Goal: Navigation & Orientation: Find specific page/section

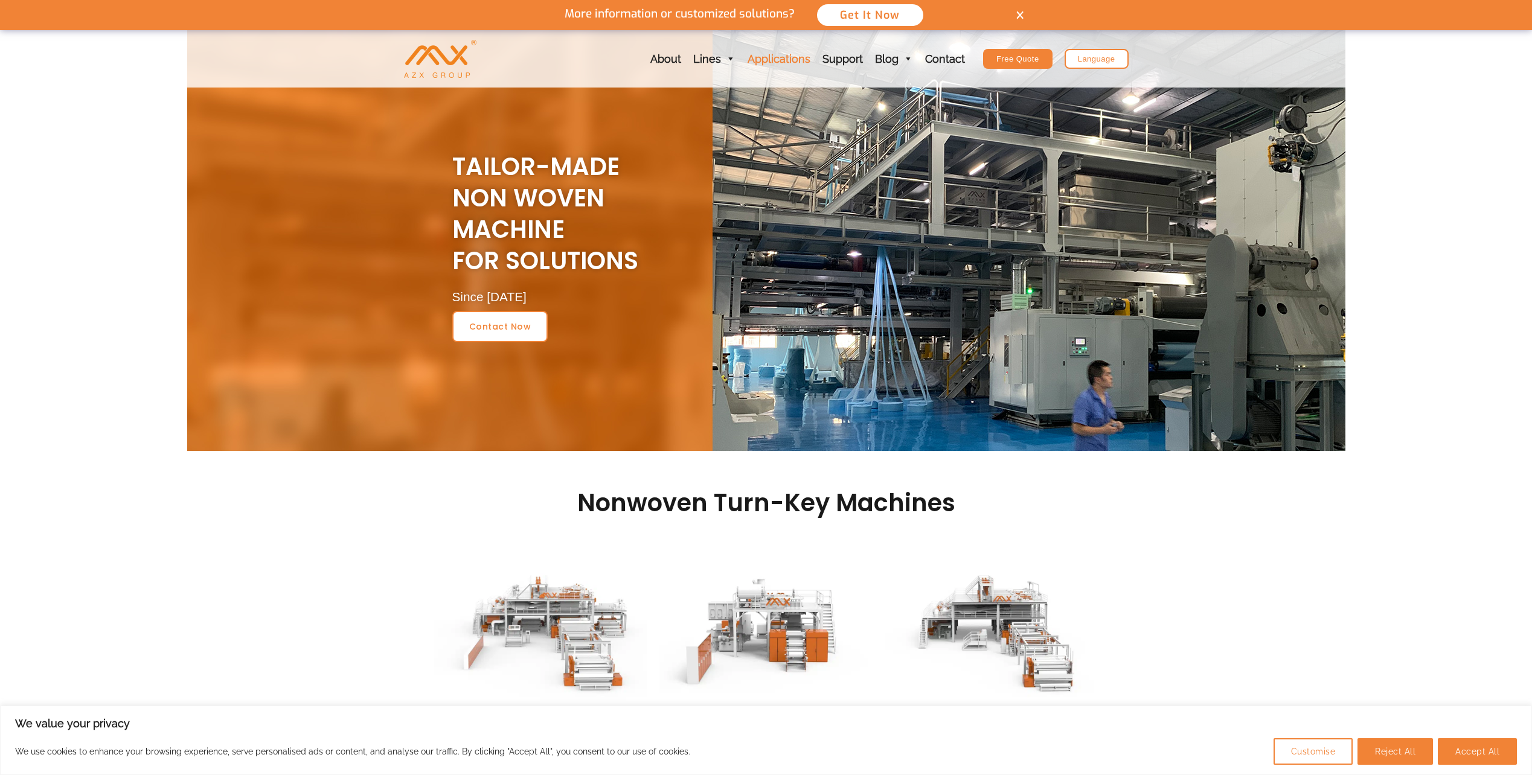
click at [781, 47] on link "Applications" at bounding box center [779, 58] width 75 height 57
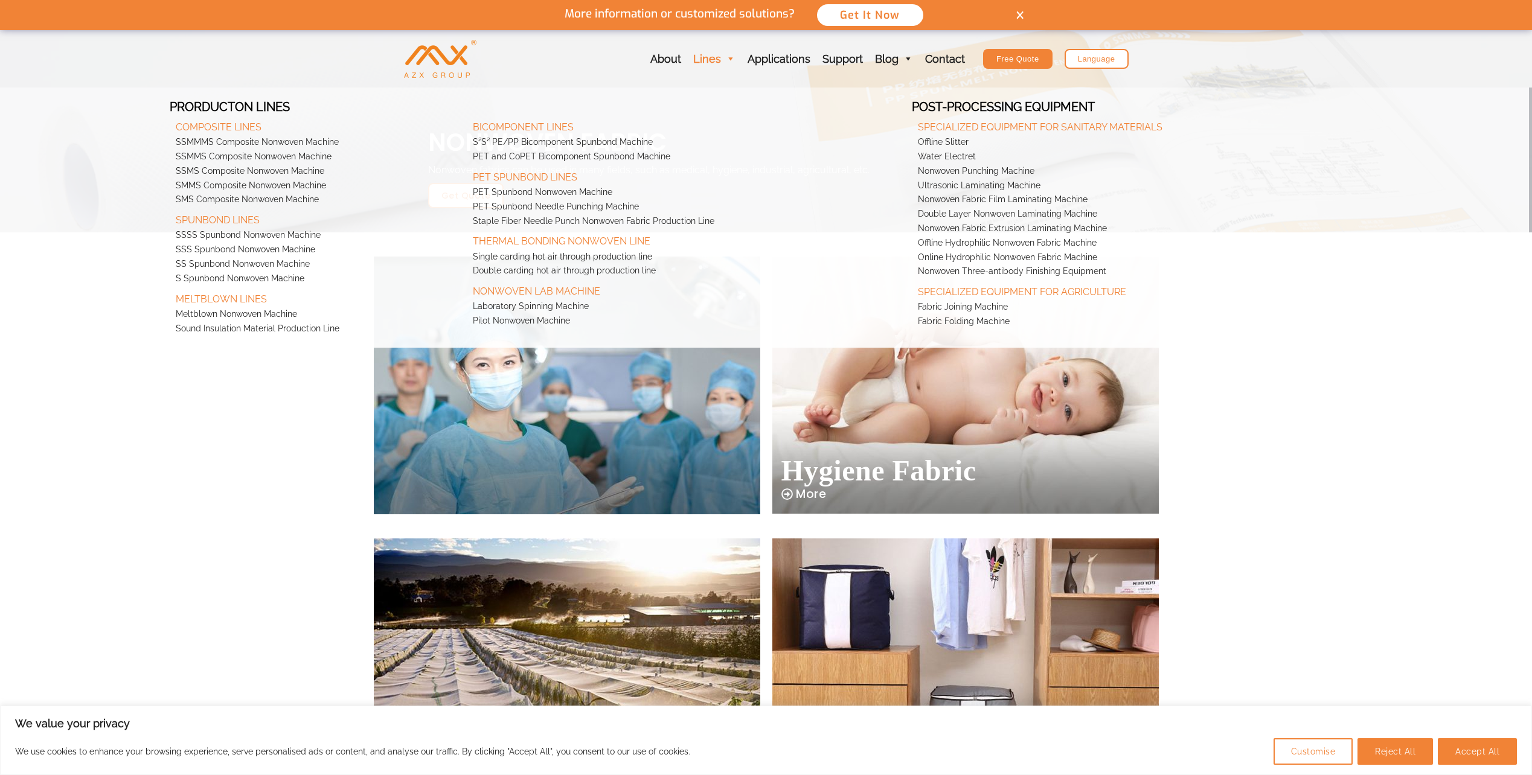
click at [723, 30] on link "Lines" at bounding box center [714, 58] width 54 height 57
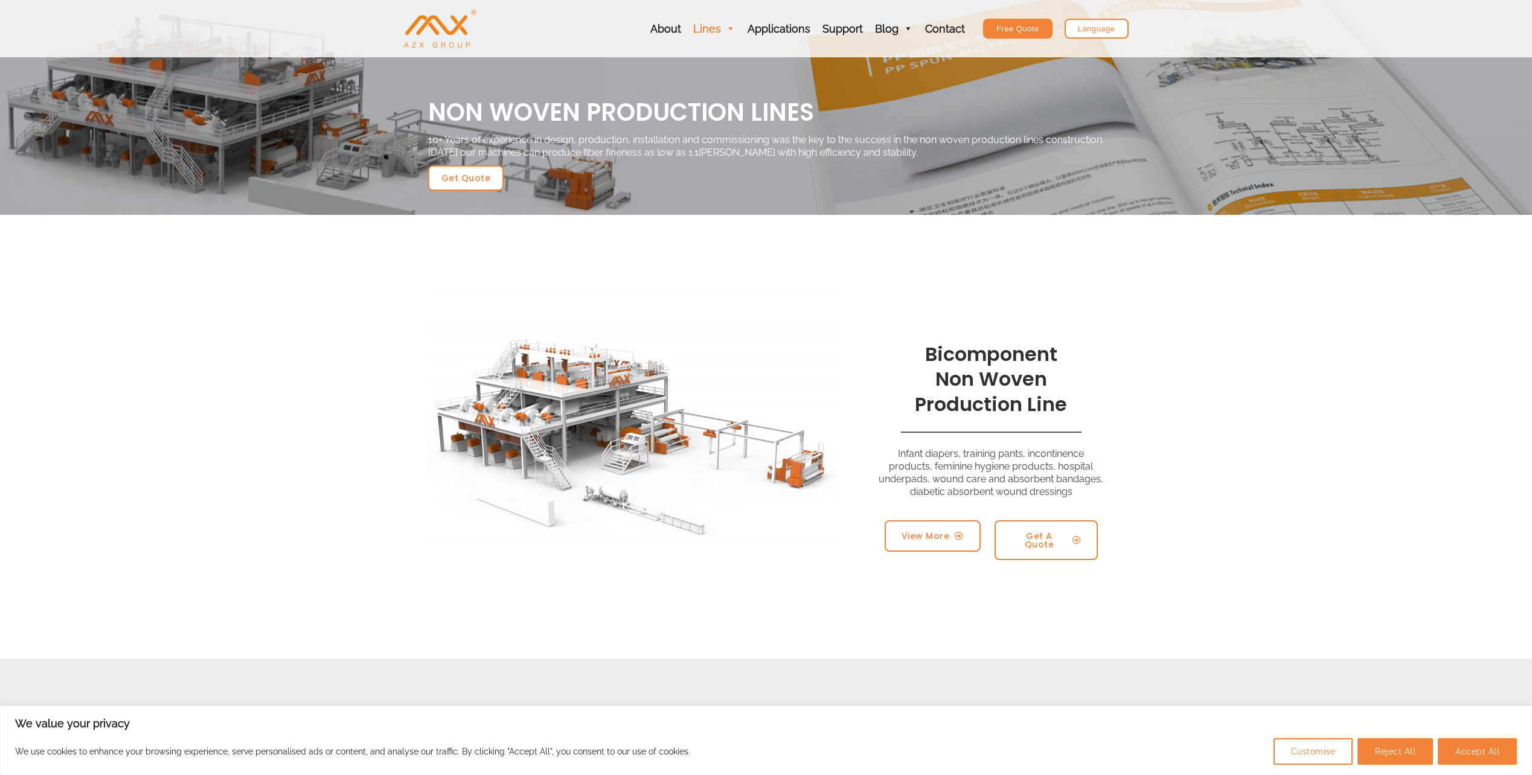
click at [719, 32] on link "Lines" at bounding box center [714, 28] width 54 height 57
